Goal: Transaction & Acquisition: Obtain resource

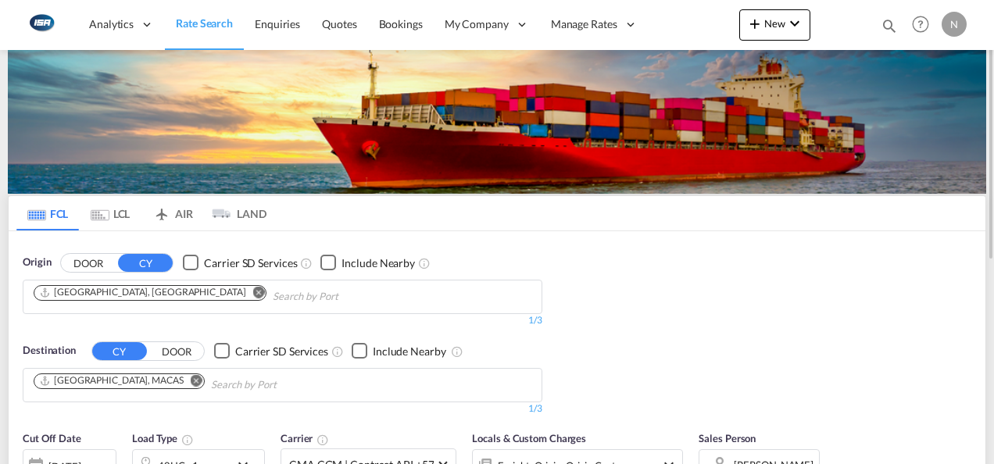
click at [191, 377] on md-icon "Remove" at bounding box center [197, 380] width 12 height 12
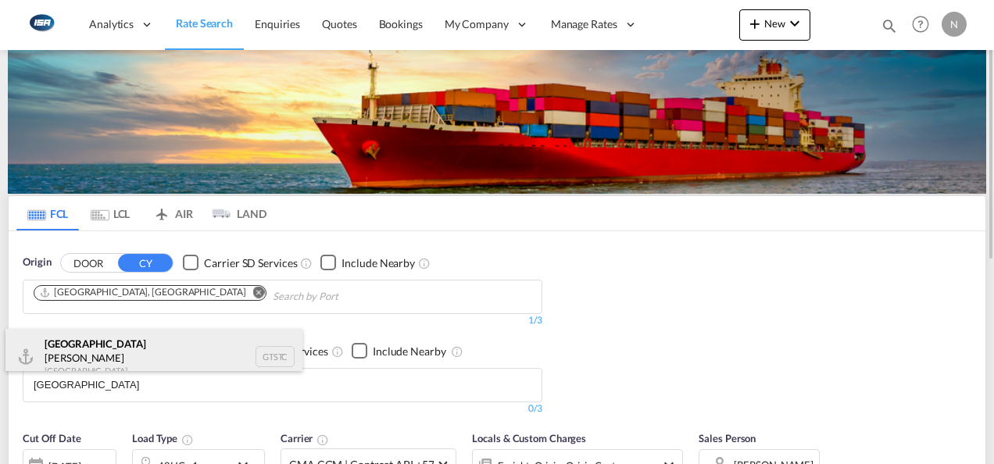
type input "[GEOGRAPHIC_DATA]"
click at [79, 344] on div "[GEOGRAPHIC_DATA][PERSON_NAME] GTSTC" at bounding box center [153, 357] width 297 height 56
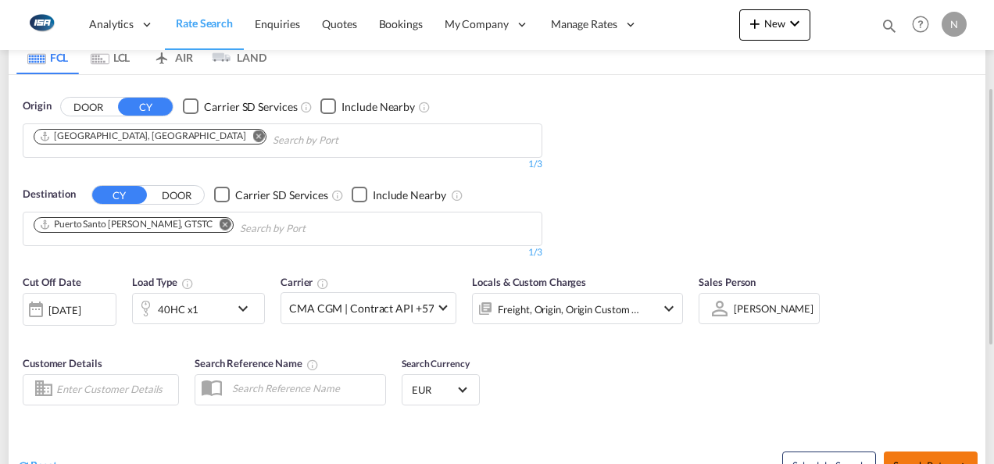
scroll to position [234, 0]
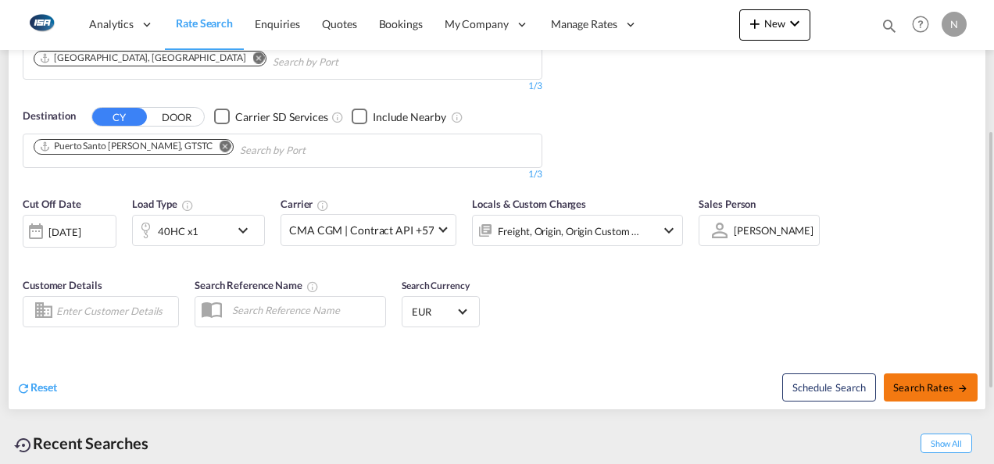
click at [927, 381] on span "Search Rates" at bounding box center [930, 387] width 75 height 13
type input "DKAAR to GTSTC / [DATE]"
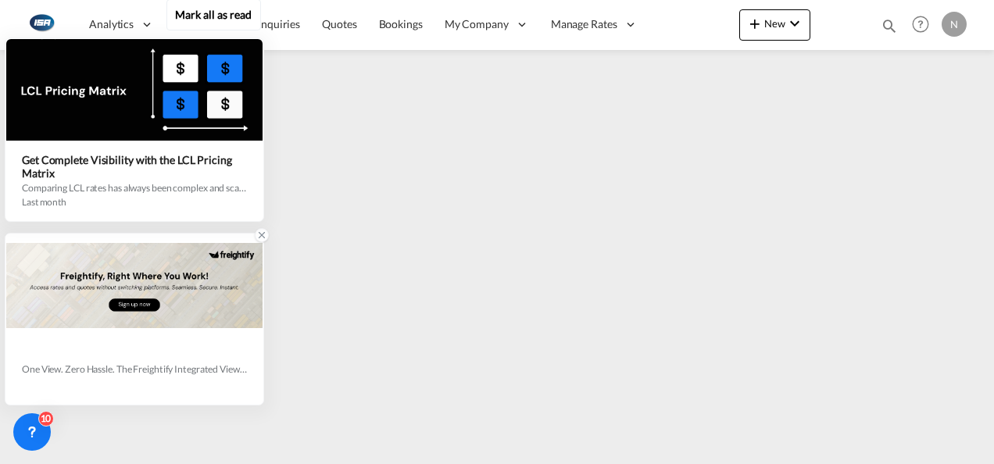
click at [259, 238] on icon at bounding box center [261, 235] width 5 height 5
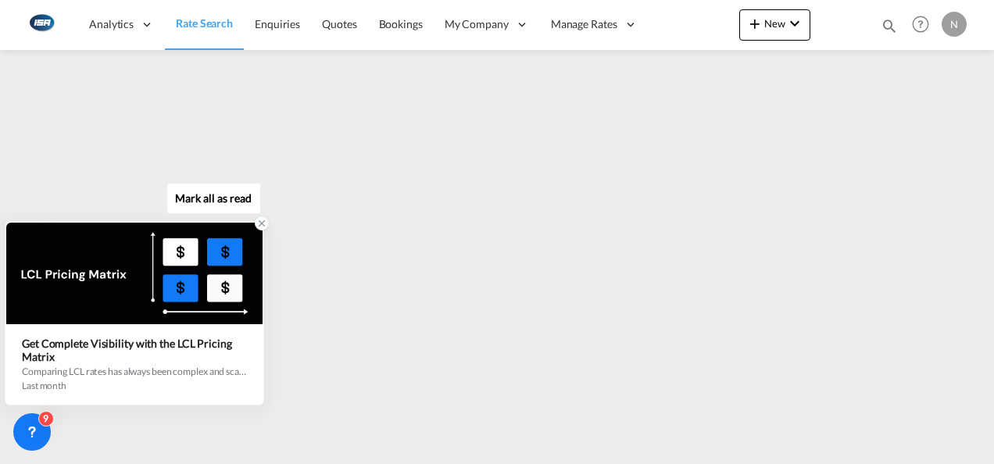
click at [260, 225] on icon at bounding box center [261, 223] width 11 height 11
